Goal: Transaction & Acquisition: Purchase product/service

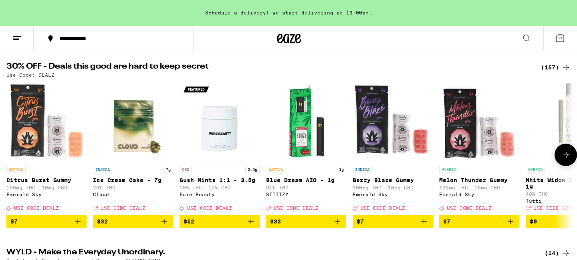
scroll to position [85, 0]
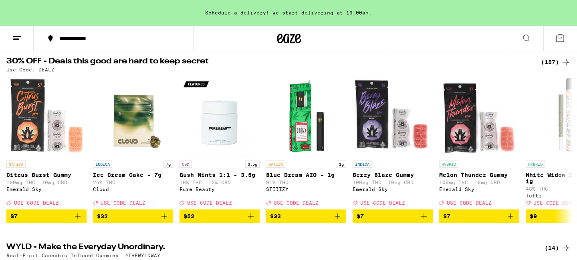
click at [559, 64] on div "(157)" at bounding box center [556, 62] width 30 height 10
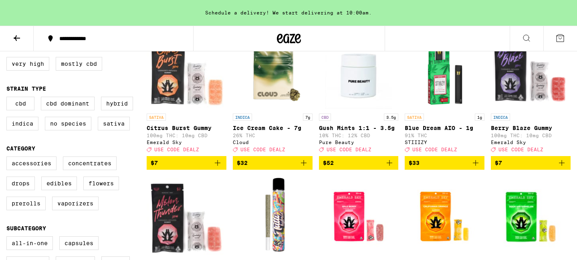
scroll to position [113, 0]
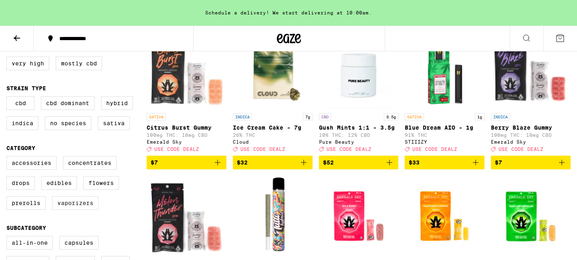
click at [93, 210] on label "Vaporizers" at bounding box center [75, 203] width 46 height 14
click at [8, 157] on input "Vaporizers" at bounding box center [8, 157] width 0 height 0
checkbox input "true"
